Goal: Navigation & Orientation: Find specific page/section

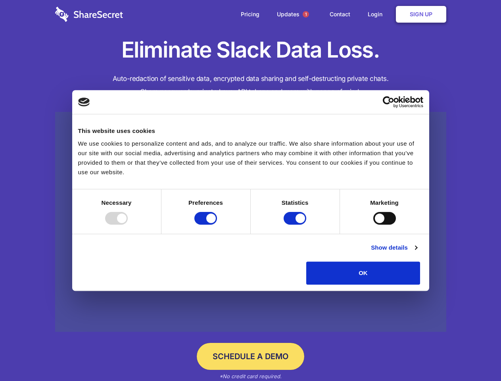
click at [128, 224] on div at bounding box center [116, 218] width 23 height 13
click at [217, 224] on input "Preferences" at bounding box center [205, 218] width 23 height 13
checkbox input "false"
click at [296, 224] on input "Statistics" at bounding box center [294, 218] width 23 height 13
checkbox input "false"
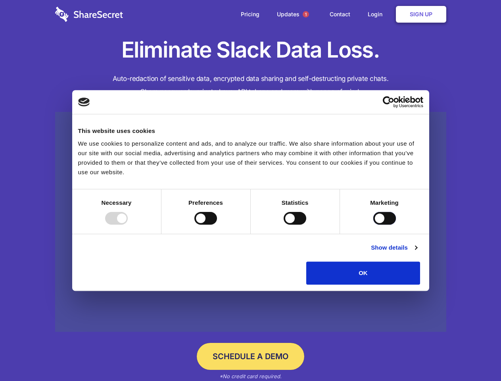
click at [373, 224] on input "Marketing" at bounding box center [384, 218] width 23 height 13
checkbox input "true"
click at [417, 252] on link "Show details" at bounding box center [394, 248] width 46 height 10
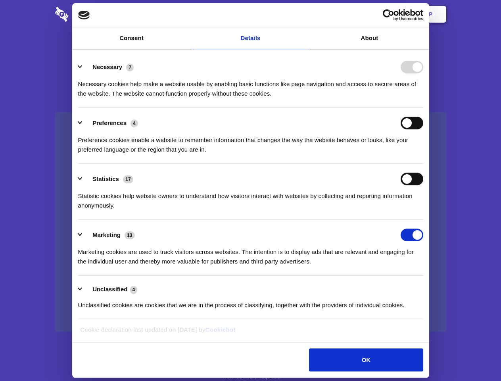
click at [427, 287] on ul "Necessary 7 Necessary cookies help make a website usable by enabling basic func…" at bounding box center [250, 185] width 352 height 267
click at [305, 14] on span "1" at bounding box center [305, 14] width 6 height 6
